Goal: Information Seeking & Learning: Learn about a topic

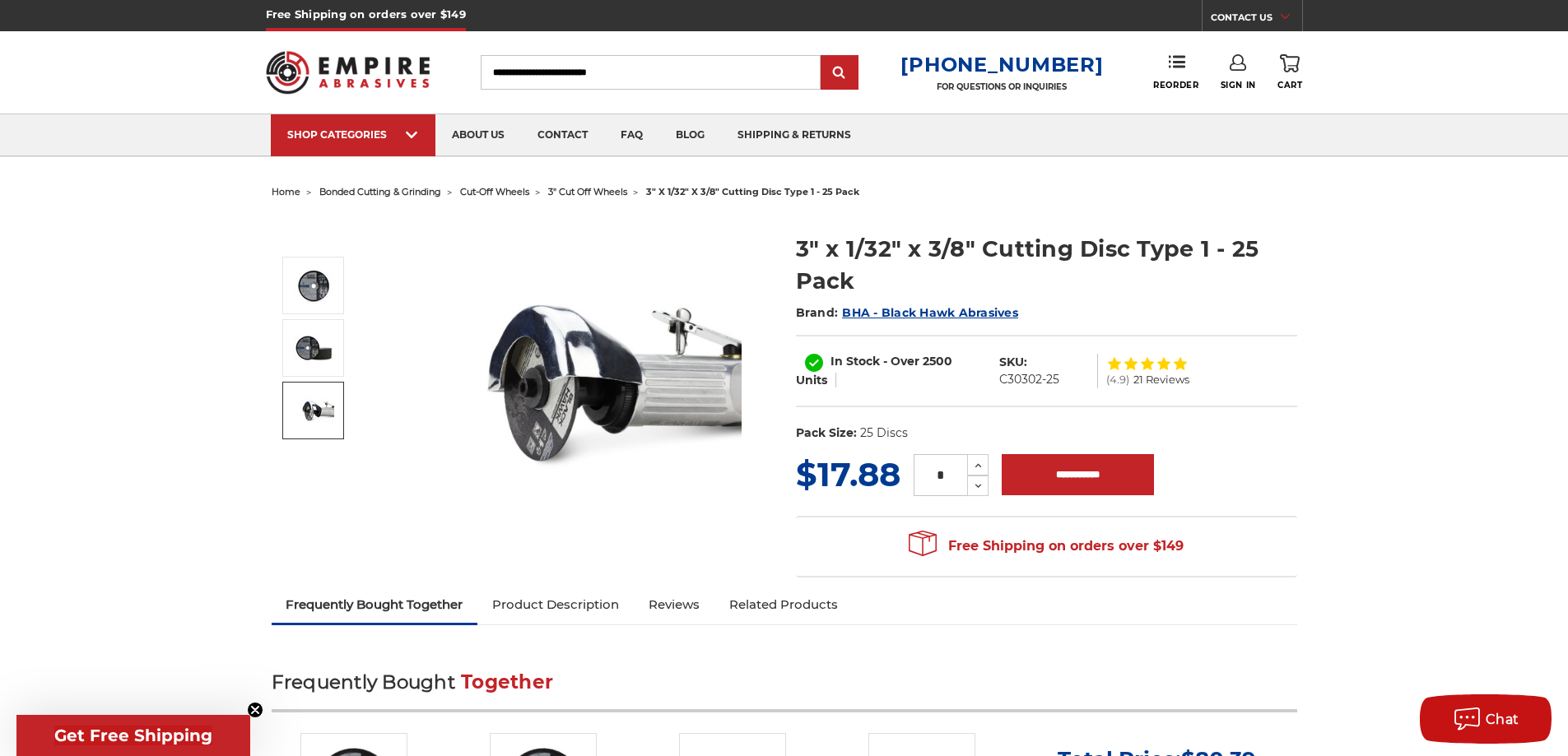
click at [301, 396] on img at bounding box center [313, 411] width 41 height 41
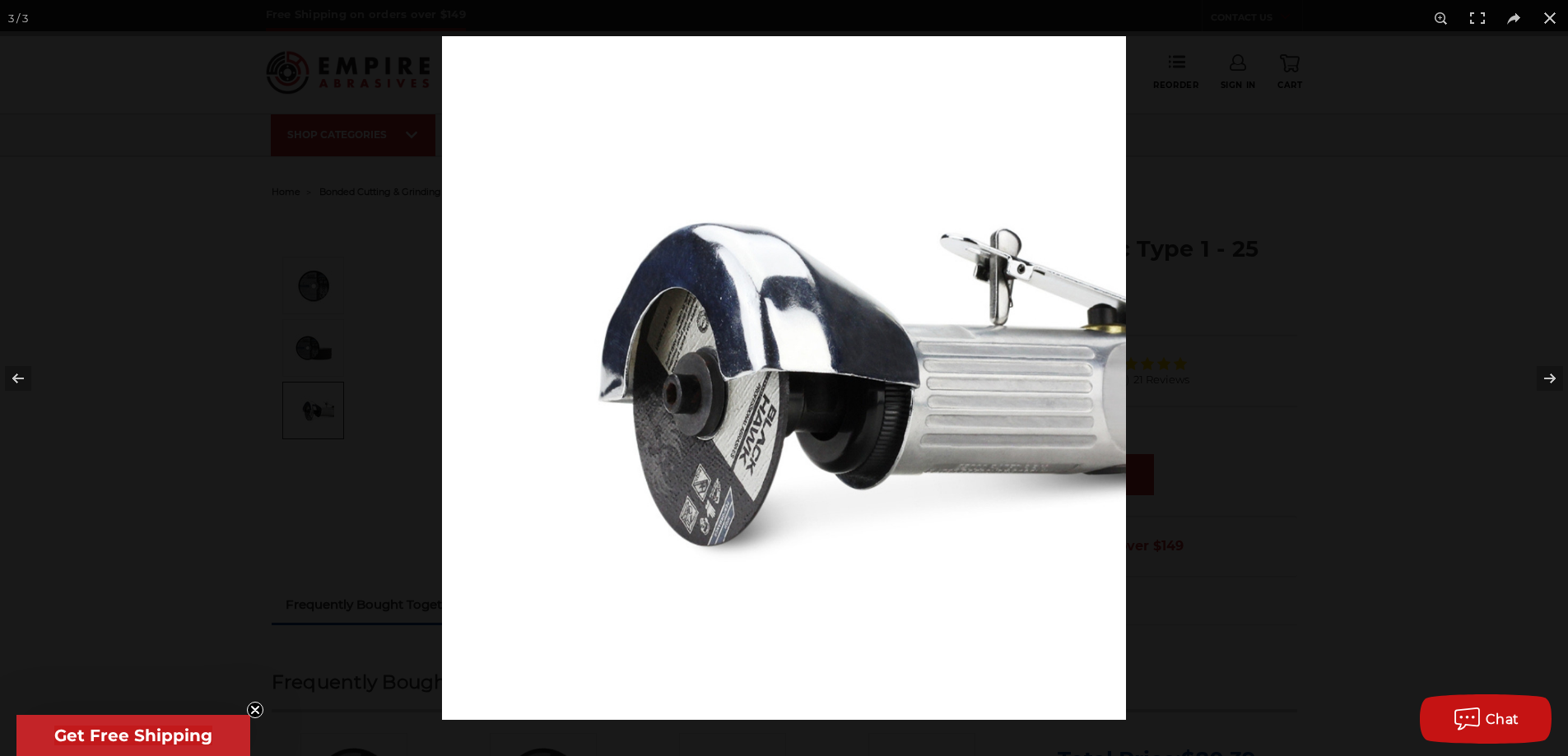
click at [787, 434] on img at bounding box center [784, 378] width 684 height 684
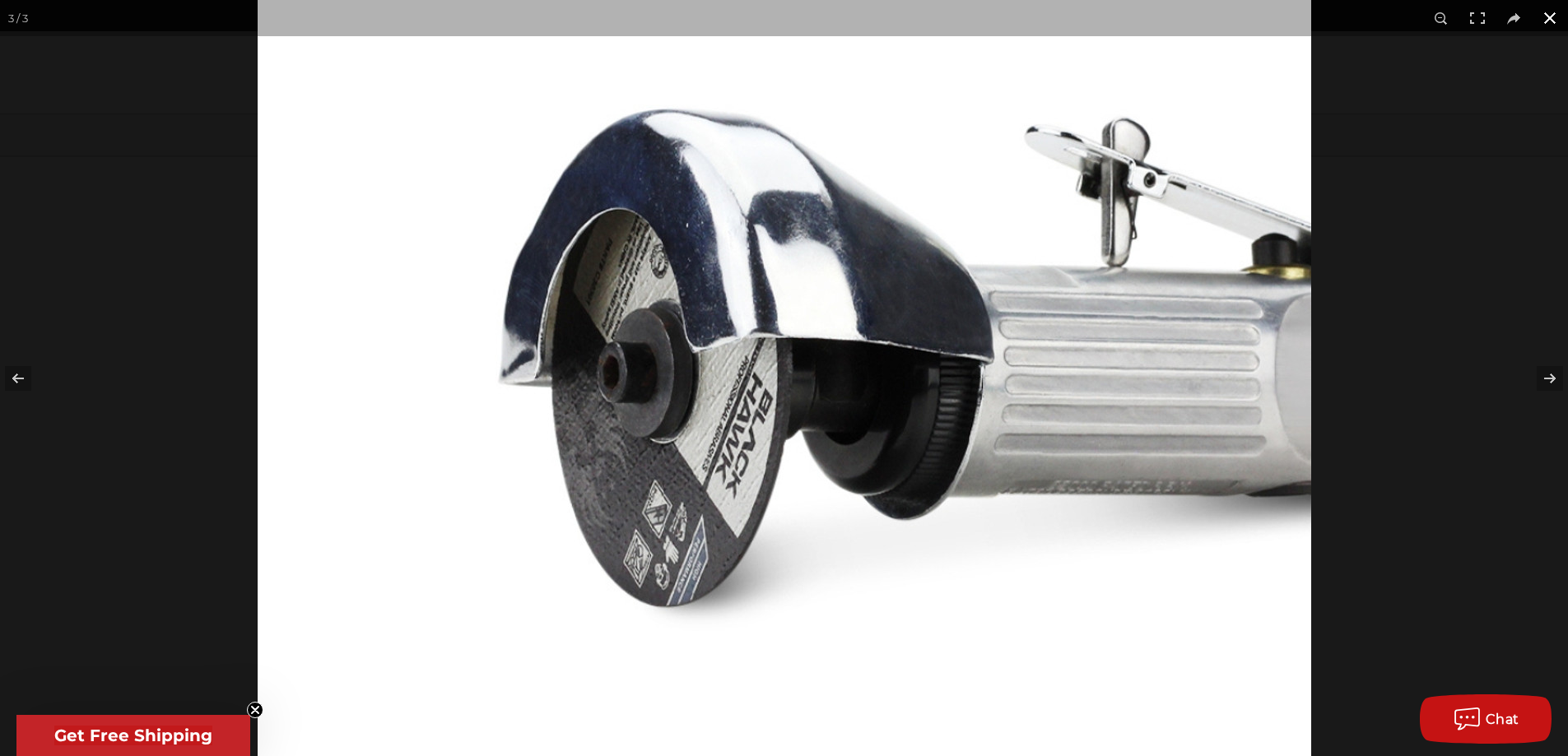
click at [1543, 14] on button at bounding box center [1550, 18] width 37 height 36
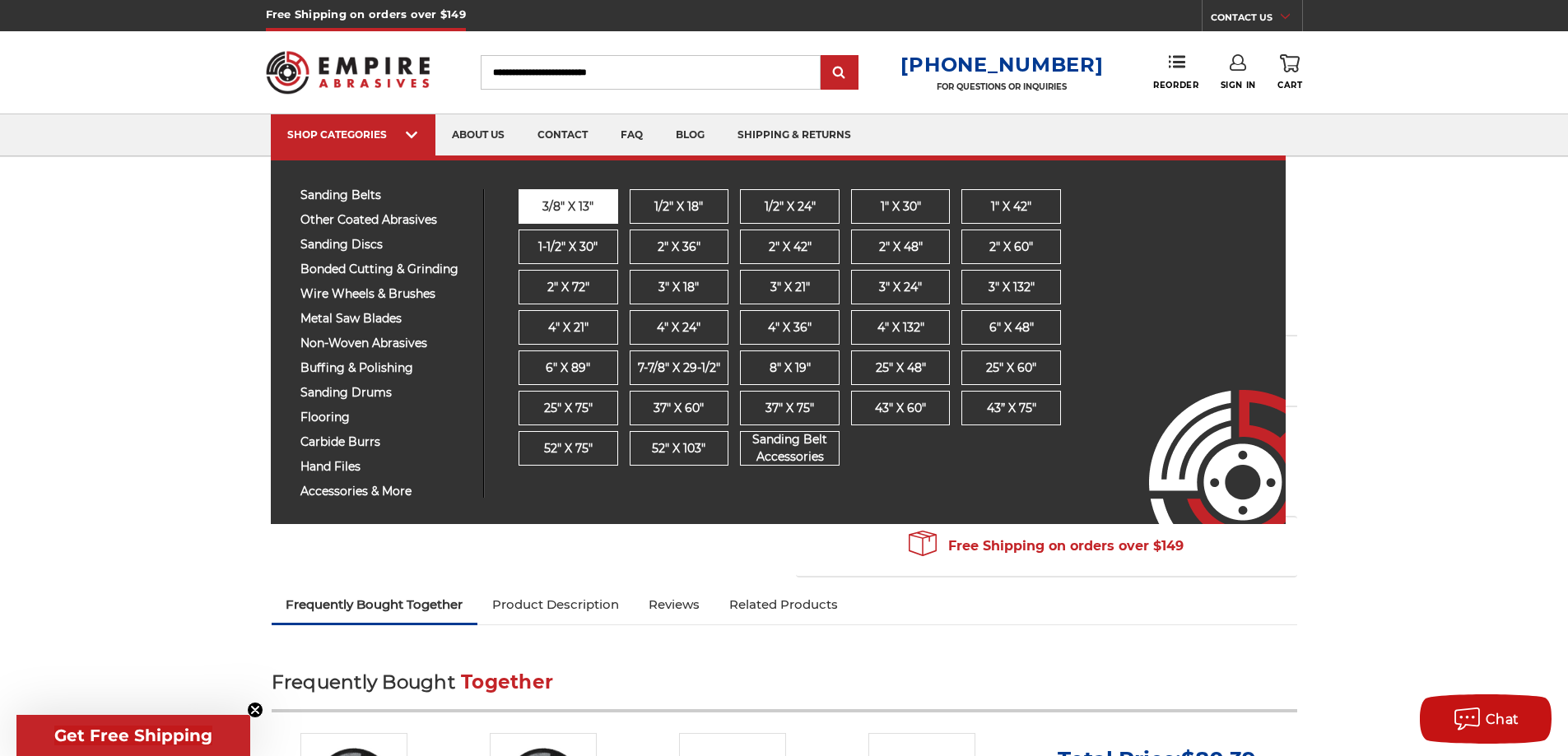
click at [597, 198] on link "3/8" x 13"" at bounding box center [568, 206] width 99 height 35
